Goal: Task Accomplishment & Management: Manage account settings

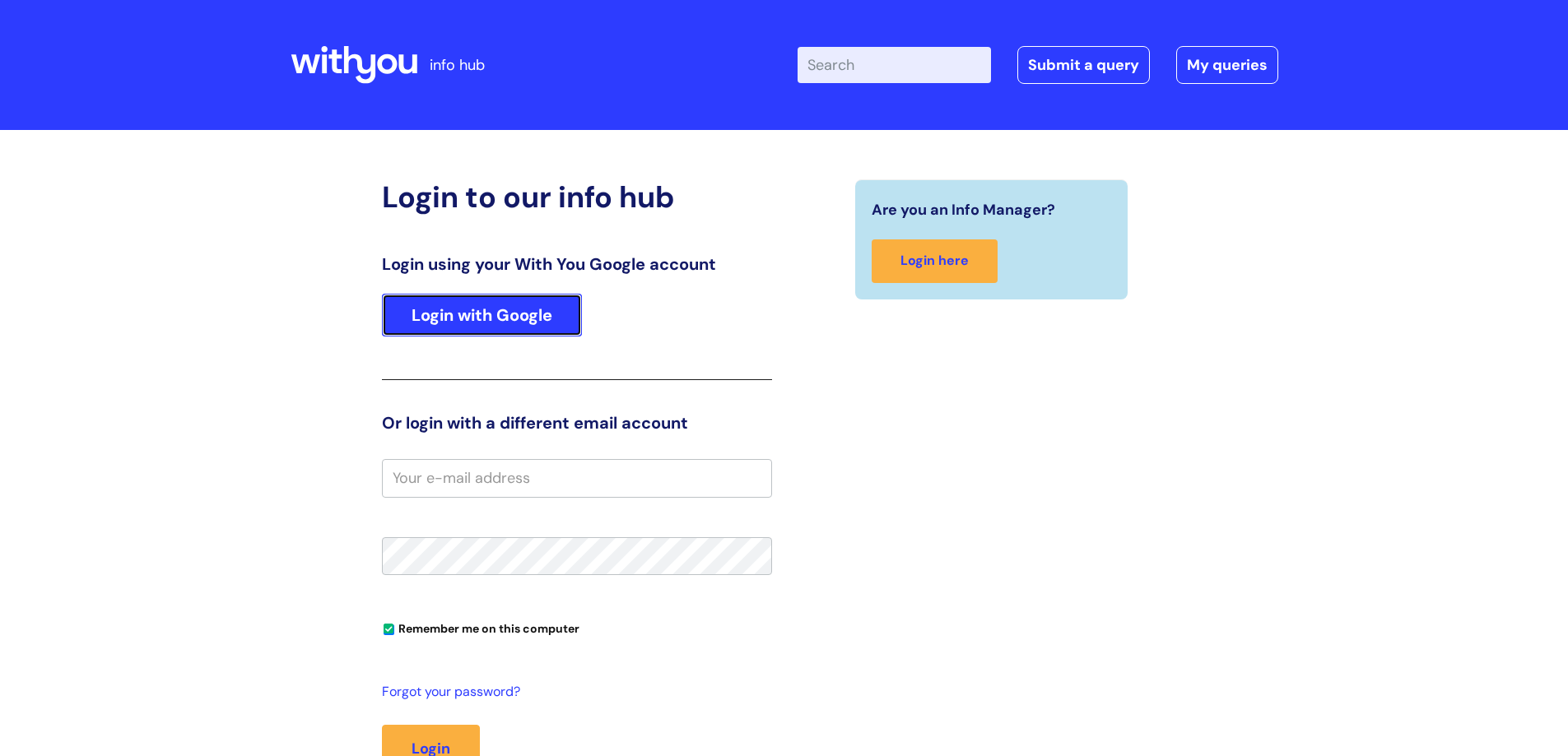
click at [531, 320] on link "Login with Google" at bounding box center [482, 315] width 200 height 43
